Goal: Information Seeking & Learning: Find specific page/section

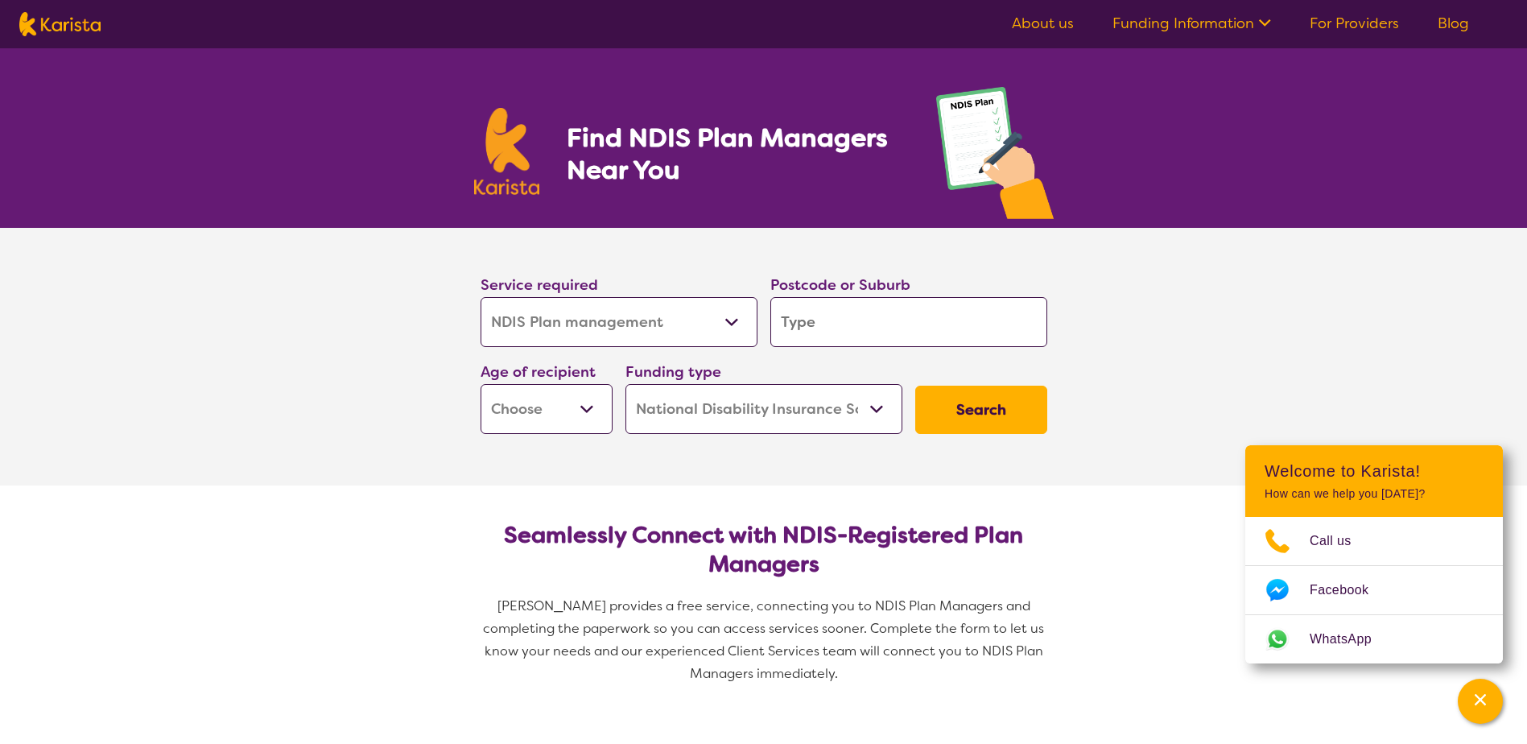
select select "NDIS Plan management"
select select "NDIS"
select select "NDIS Plan management"
select select "NDIS"
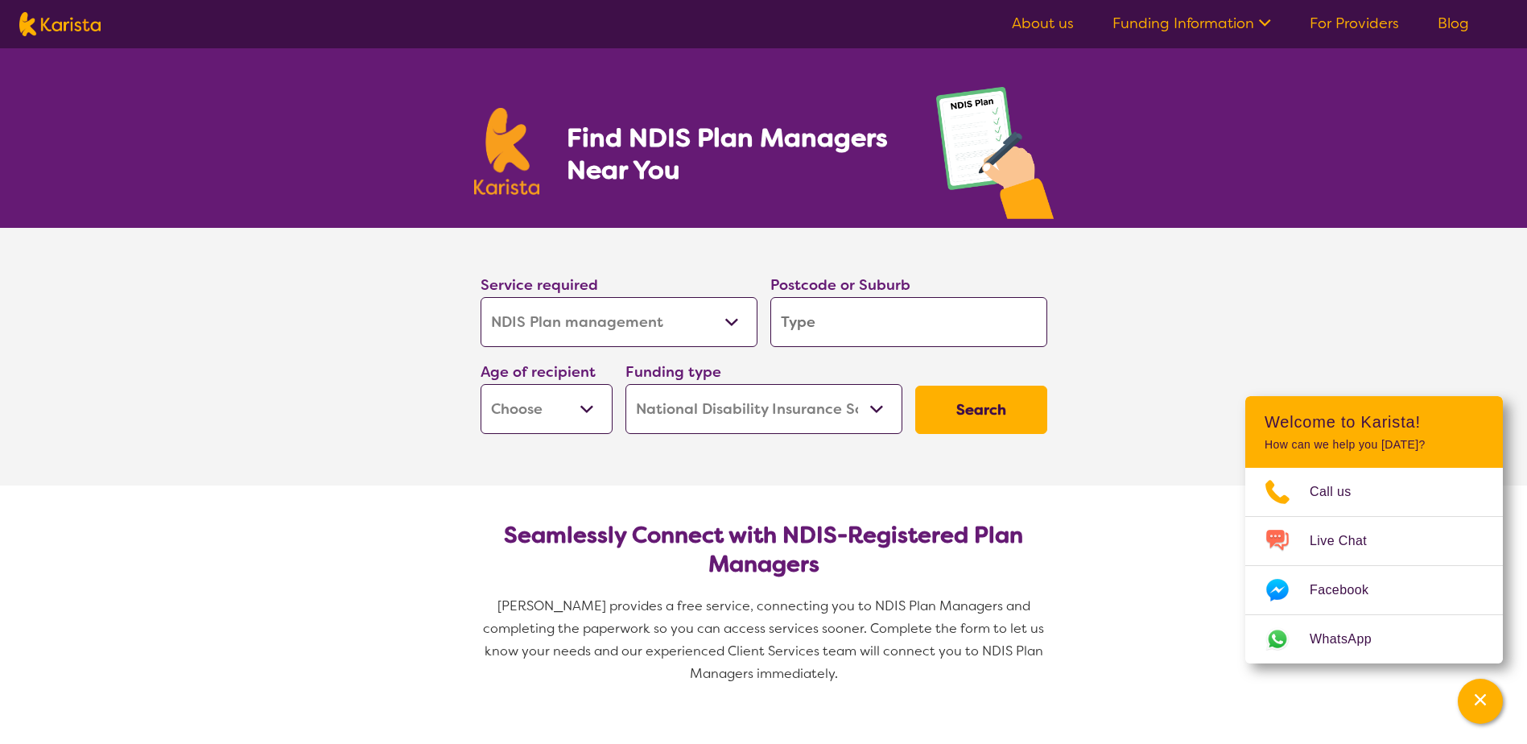
click at [723, 326] on select "Allied Health Assistant Assessment ([MEDICAL_DATA] or [MEDICAL_DATA]) Behaviour…" at bounding box center [619, 322] width 277 height 50
select select "Domestic and home help"
click at [481, 297] on select "Allied Health Assistant Assessment ([MEDICAL_DATA] or [MEDICAL_DATA]) Behaviour…" at bounding box center [619, 322] width 277 height 50
select select "Domestic and home help"
click at [819, 333] on input "search" at bounding box center [908, 322] width 277 height 50
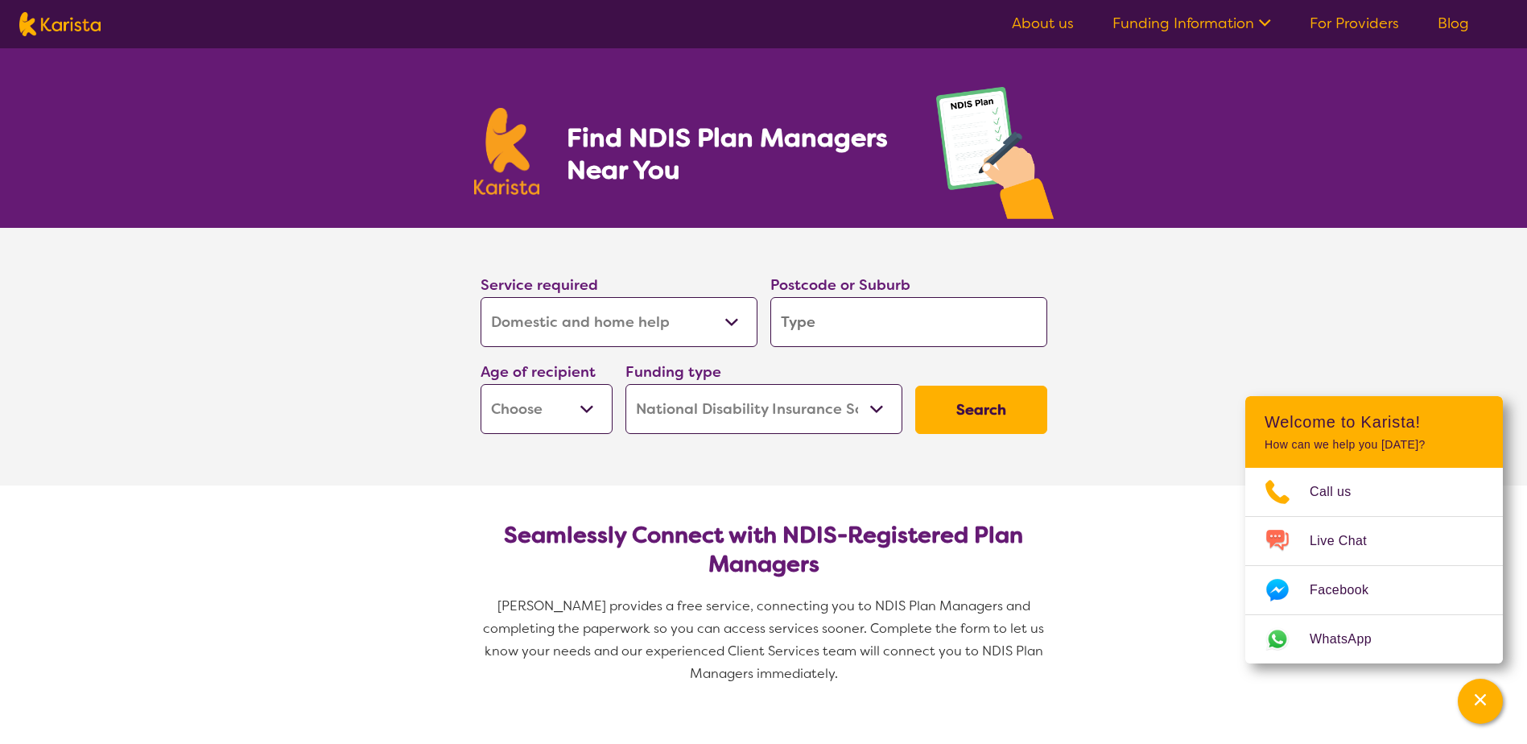
type input "6"
type input "60"
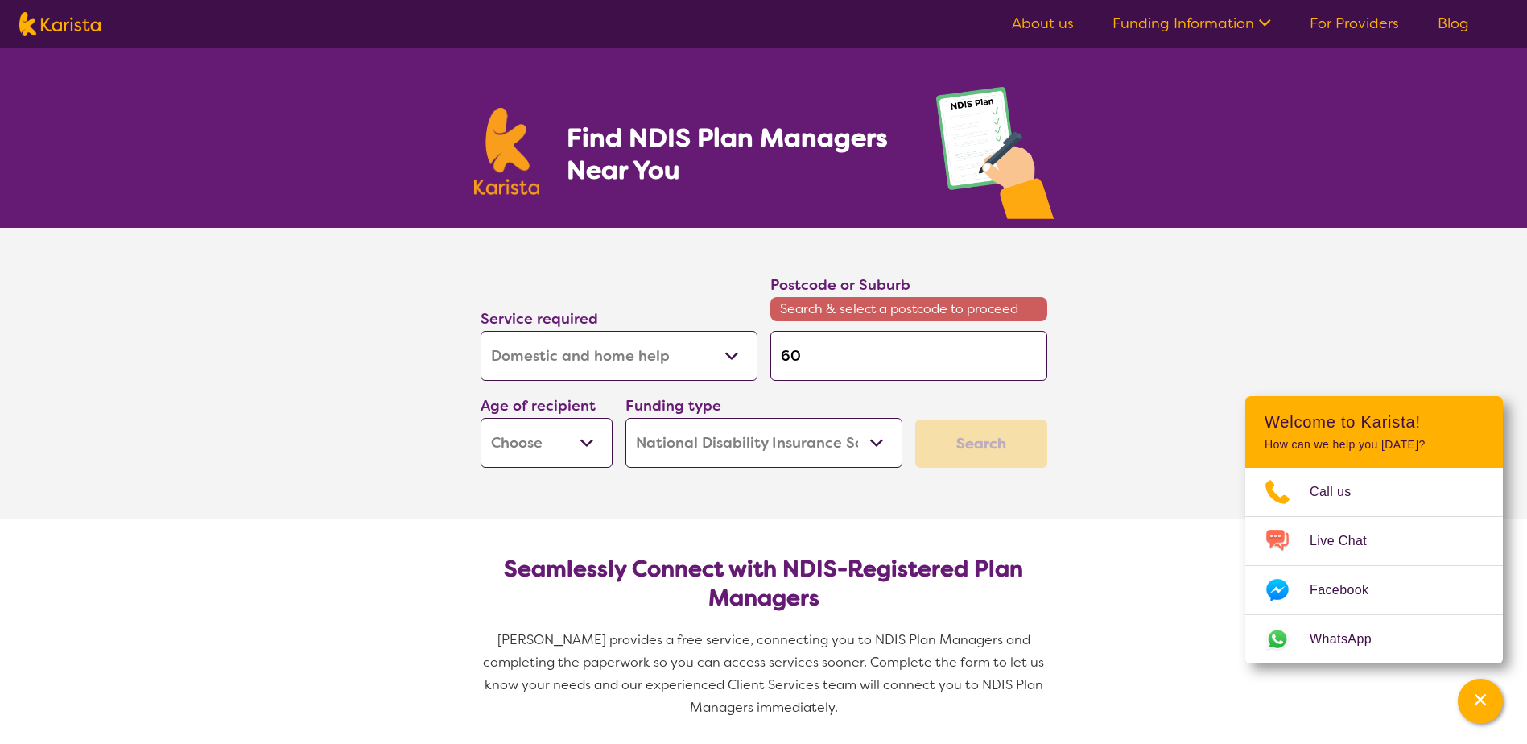
type input "601"
type input "6016"
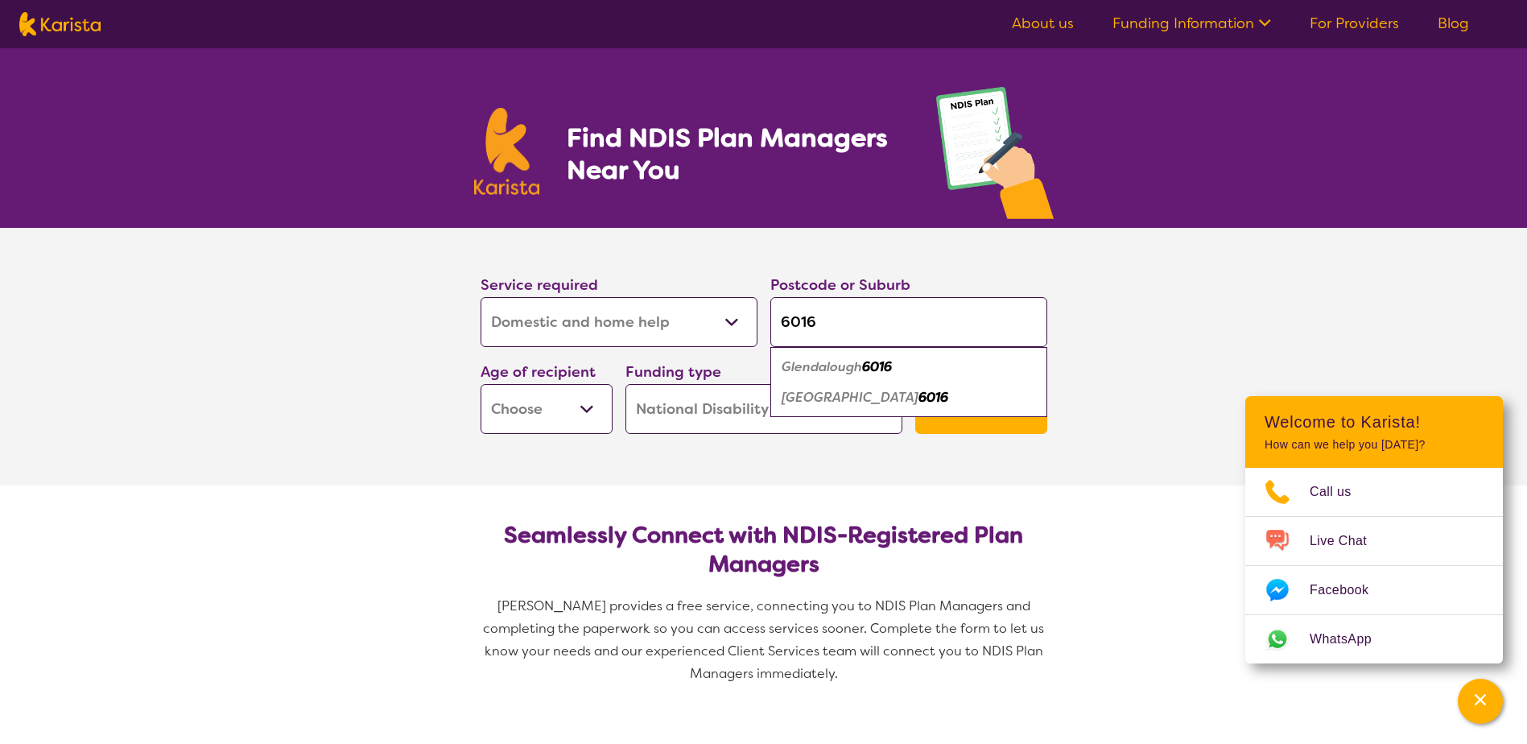
type input "6016"
click at [533, 405] on select "Early Childhood - 0 to 9 Child - 10 to 11 Adolescent - 12 to 17 Adult - 18 to 6…" at bounding box center [547, 409] width 132 height 50
select select "AD"
click at [481, 384] on select "Early Childhood - 0 to 9 Child - 10 to 11 Adolescent - 12 to 17 Adult - 18 to 6…" at bounding box center [547, 409] width 132 height 50
select select "AD"
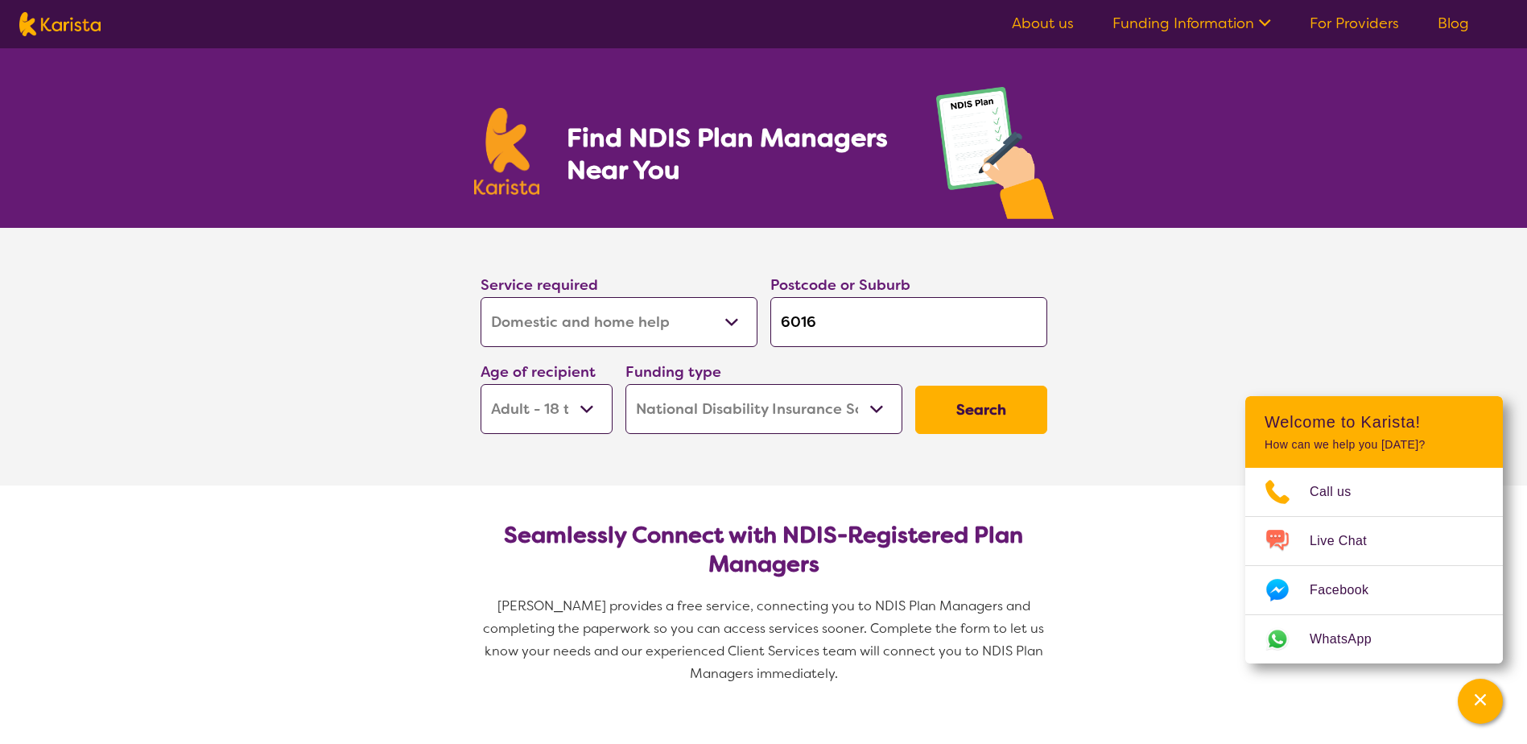
click at [873, 409] on select "Home Care Package (HCP) National Disability Insurance Scheme (NDIS) I don't know" at bounding box center [763, 409] width 277 height 50
click at [625, 384] on select "Home Care Package (HCP) National Disability Insurance Scheme (NDIS) I don't know" at bounding box center [763, 409] width 277 height 50
click at [967, 415] on button "Search" at bounding box center [981, 410] width 132 height 48
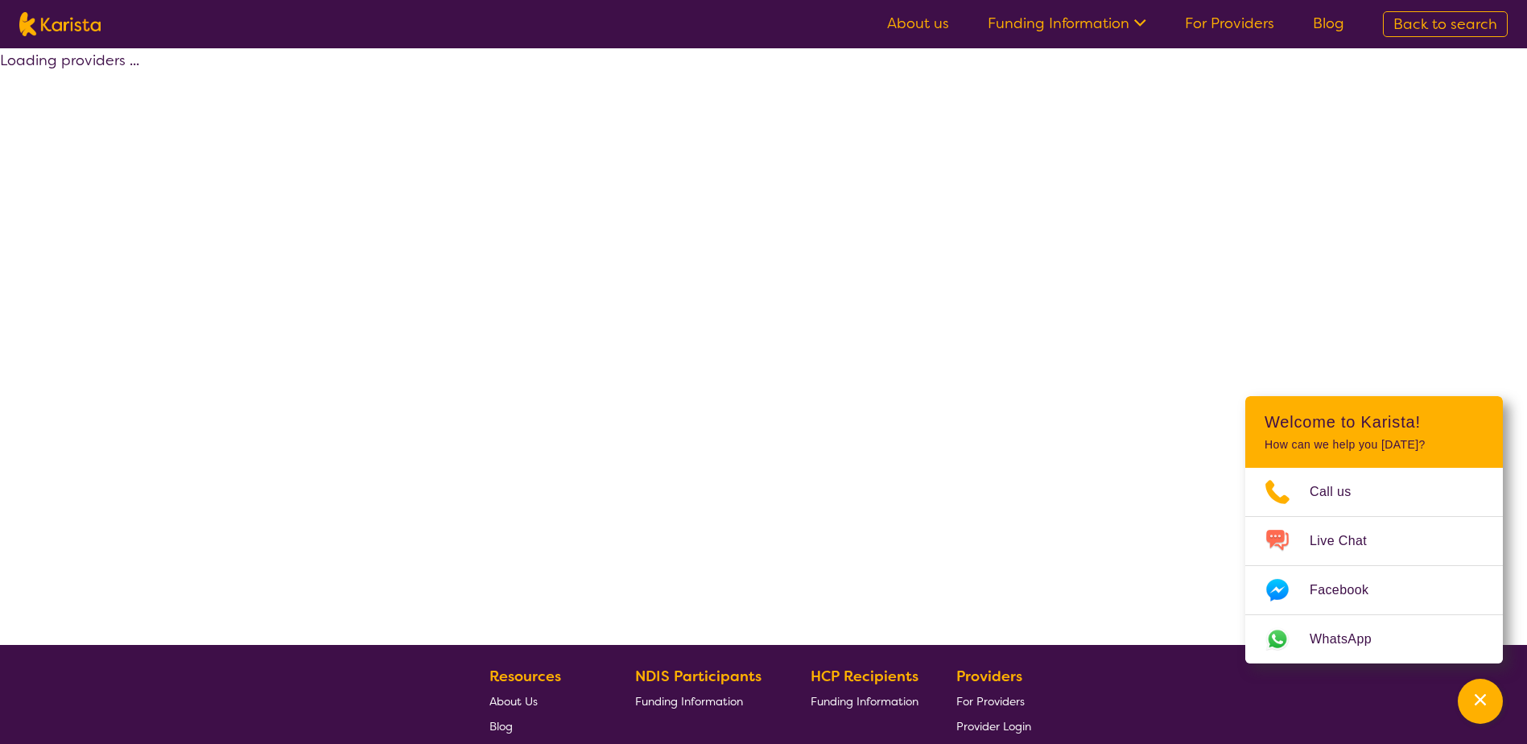
select select "by_score"
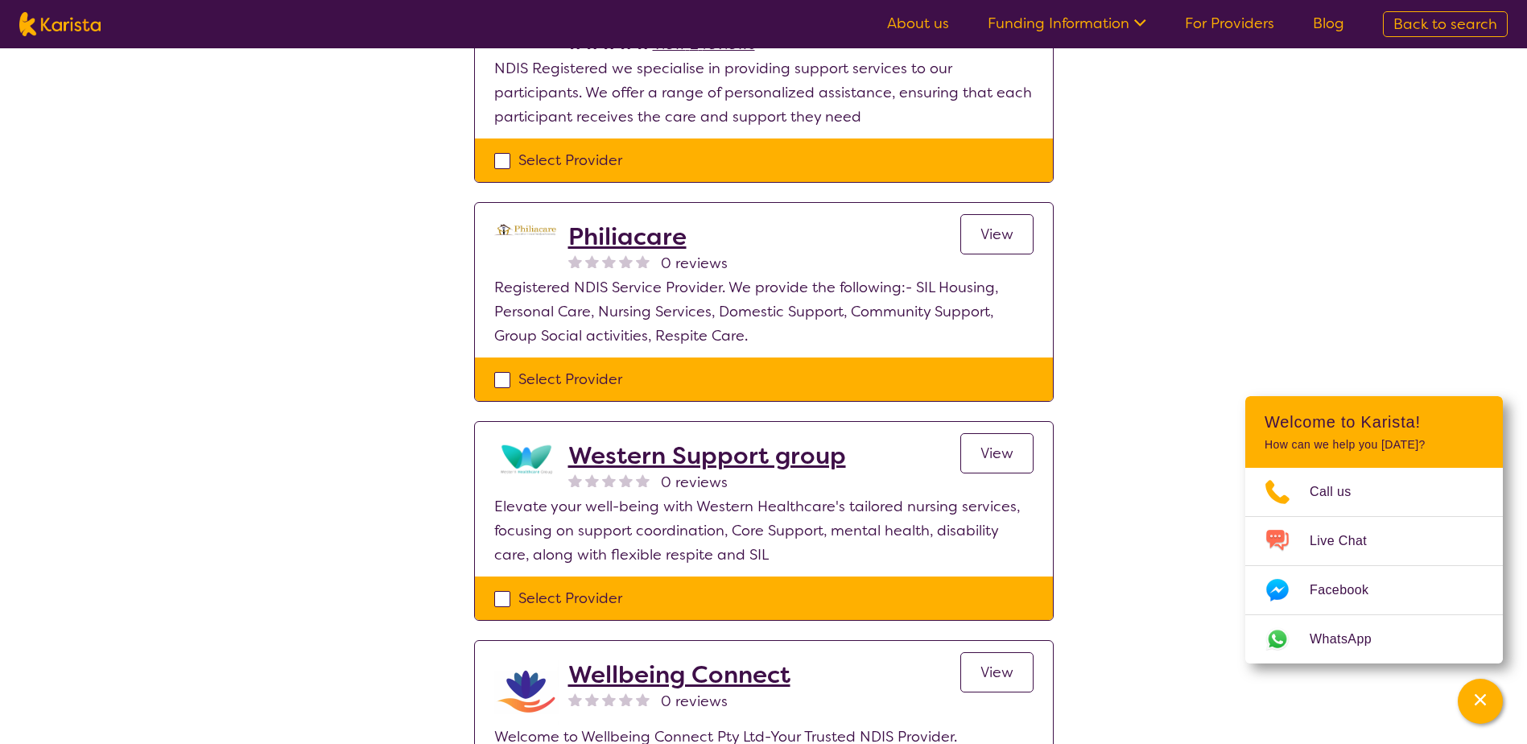
scroll to position [322, 0]
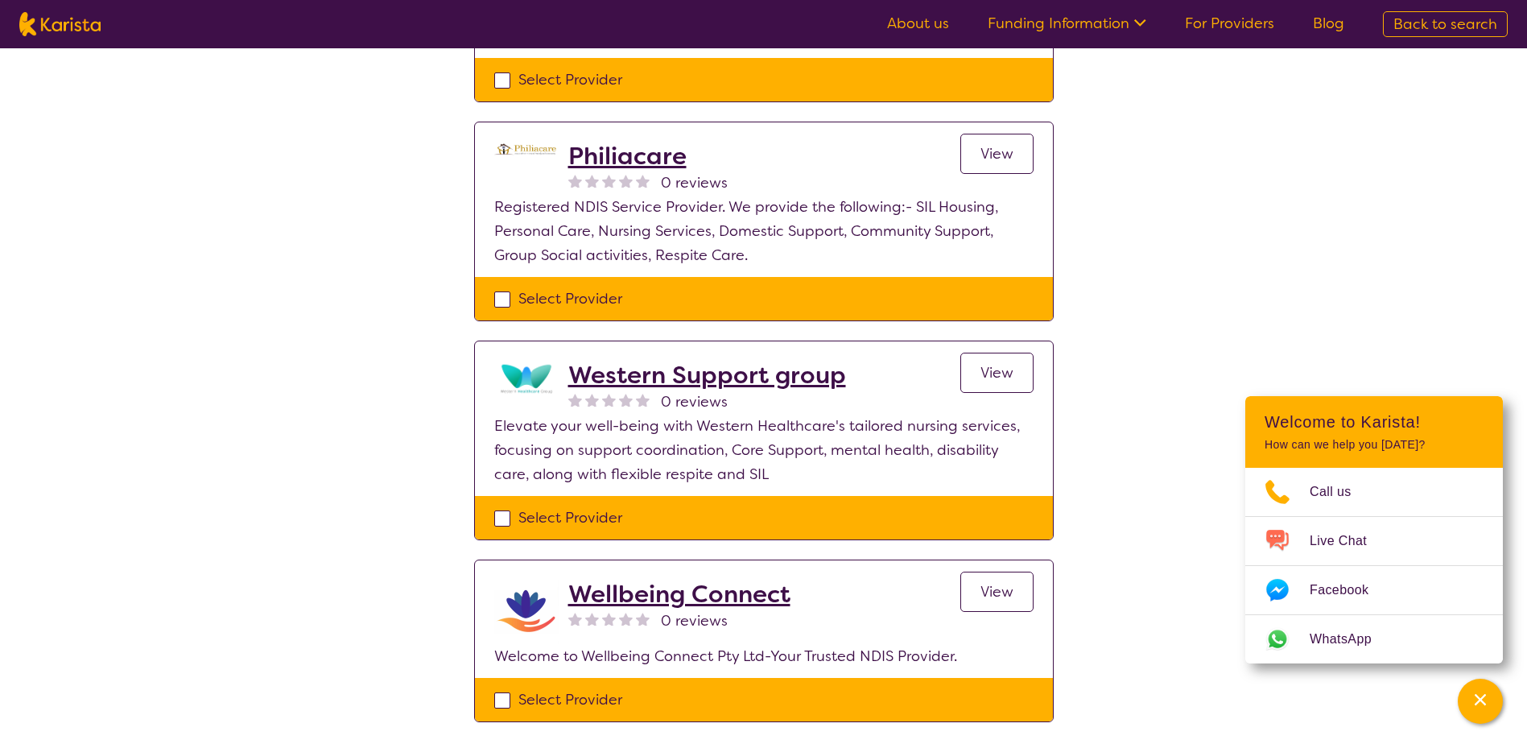
click at [984, 155] on span "View" at bounding box center [996, 153] width 33 height 19
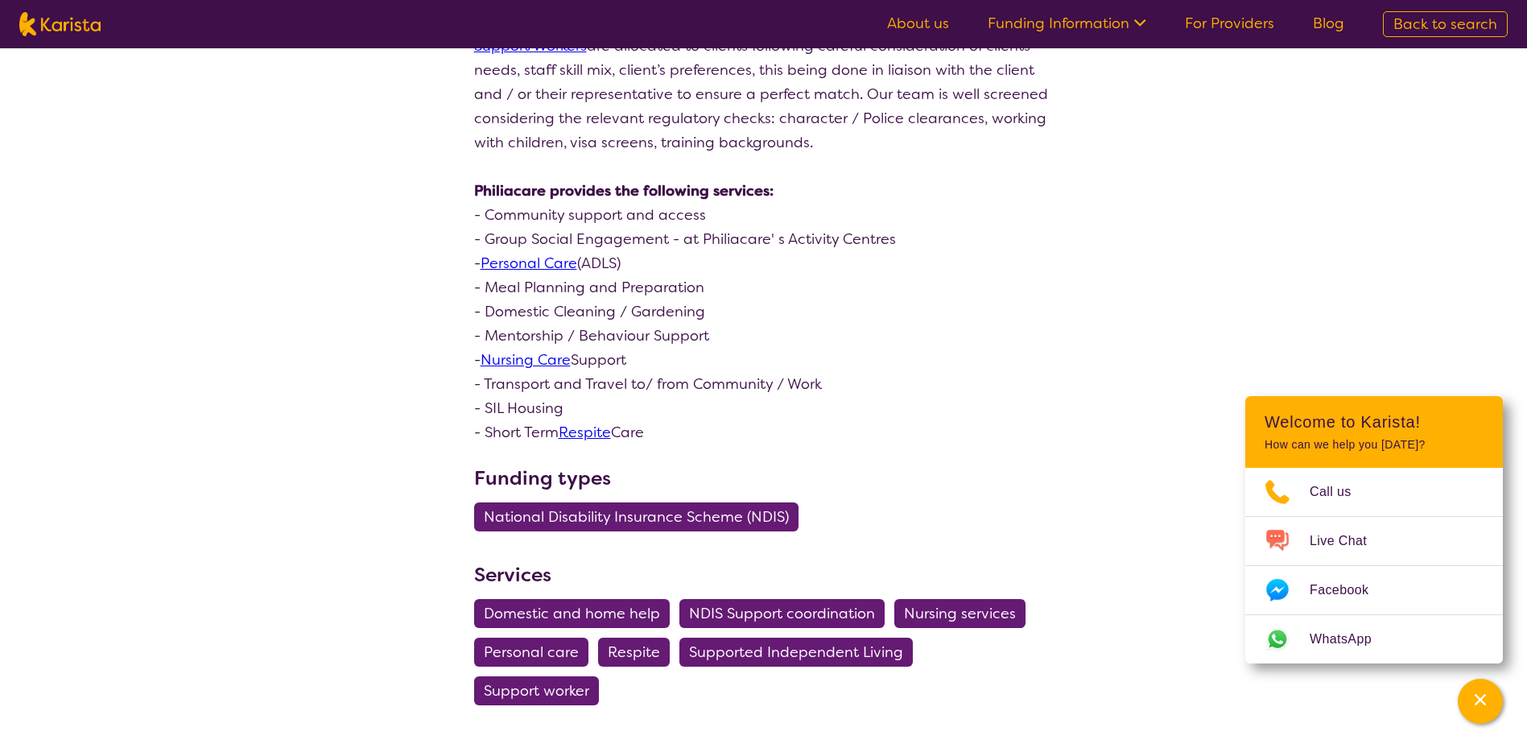
scroll to position [885, 0]
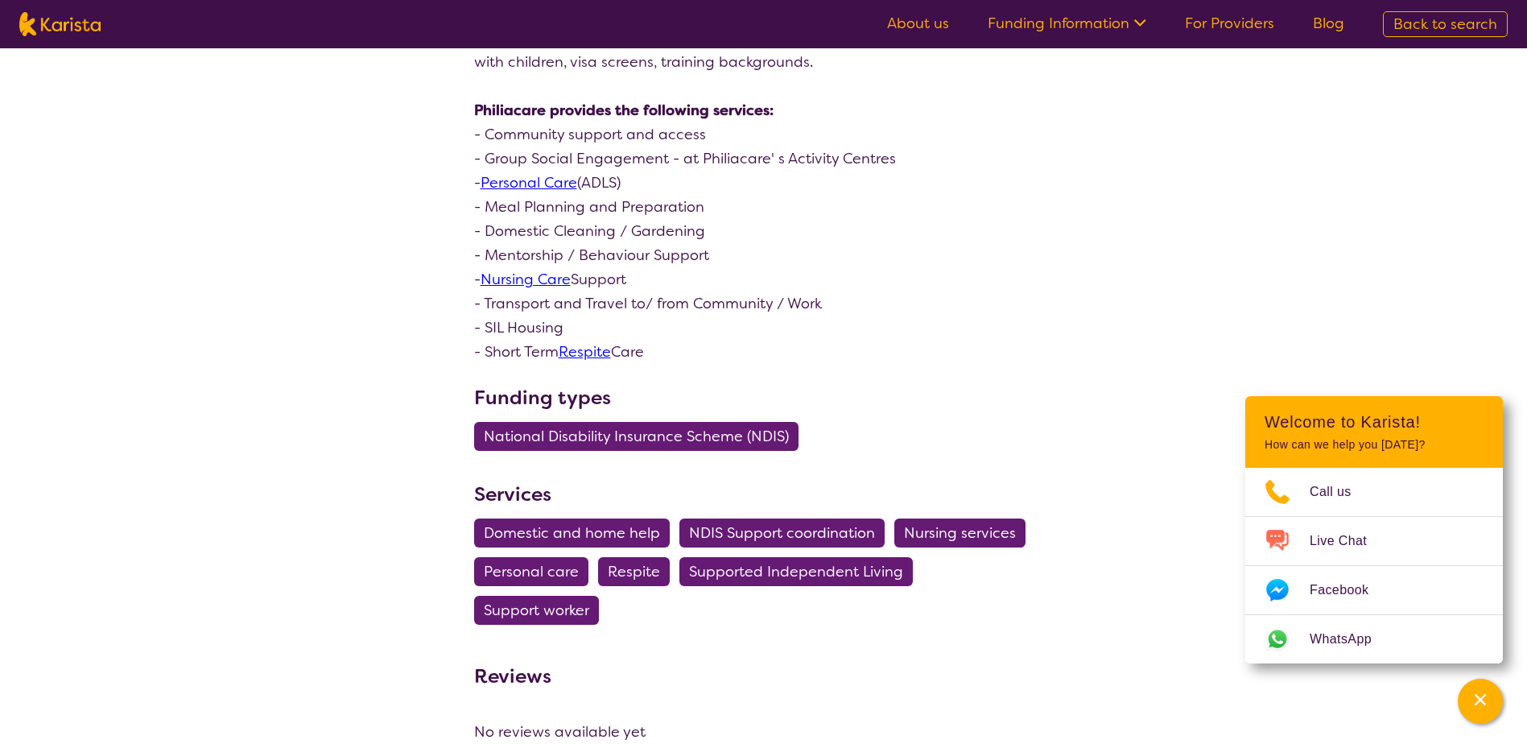
click at [538, 529] on span "Domestic and home help" at bounding box center [572, 532] width 176 height 29
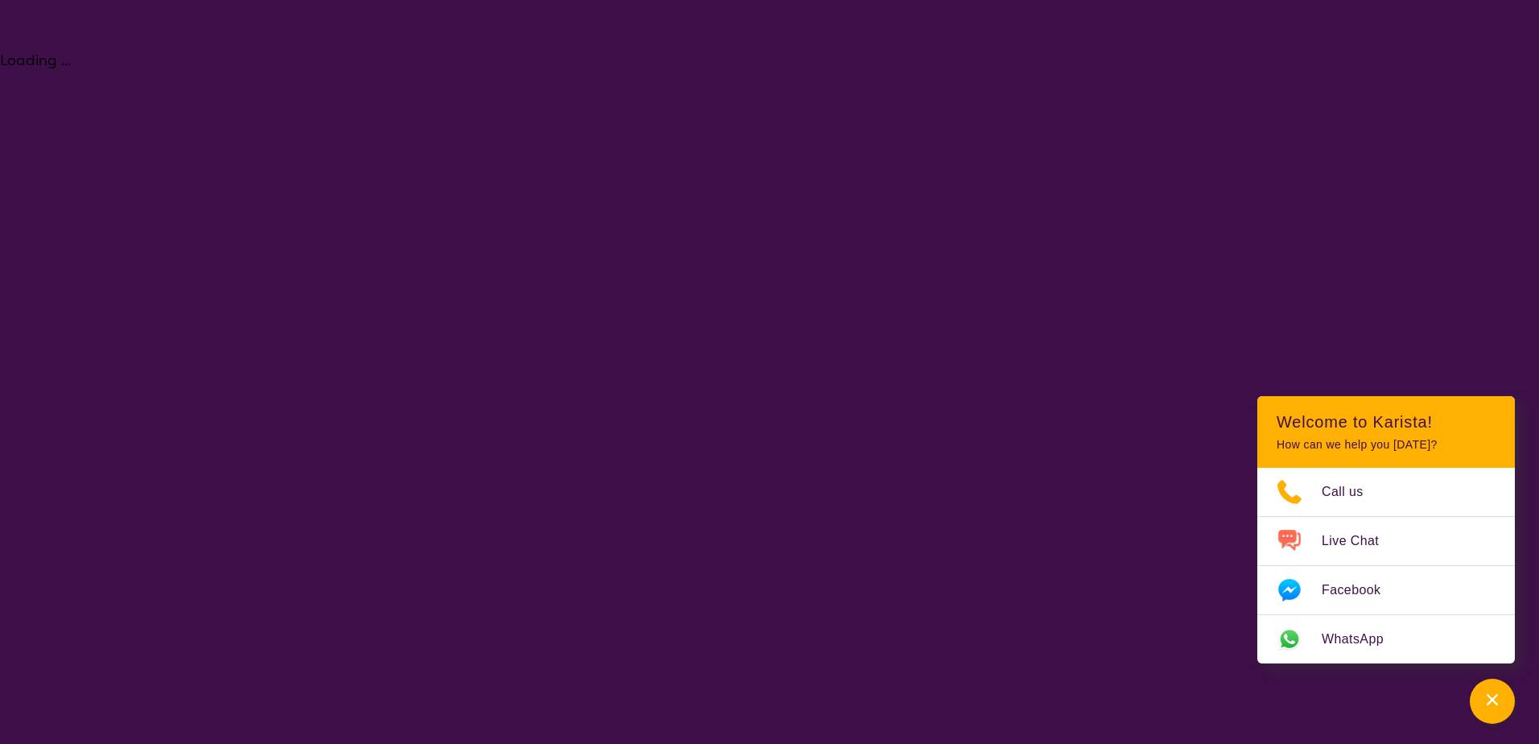
select select "Domestic and home help"
select select "AD"
select select "NDIS"
select select "Domestic and home help"
select select "AD"
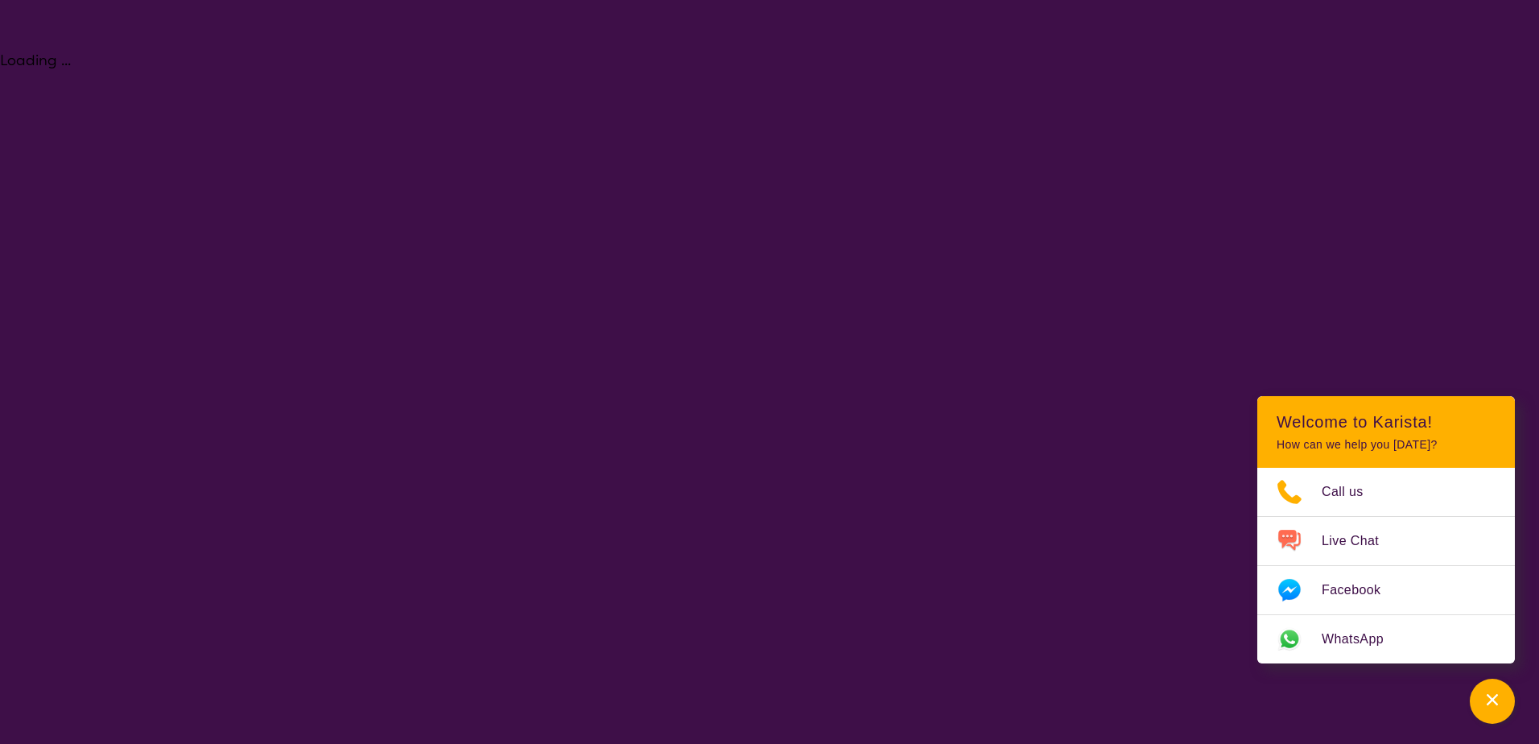
select select "NDIS"
